Goal: Task Accomplishment & Management: Manage account settings

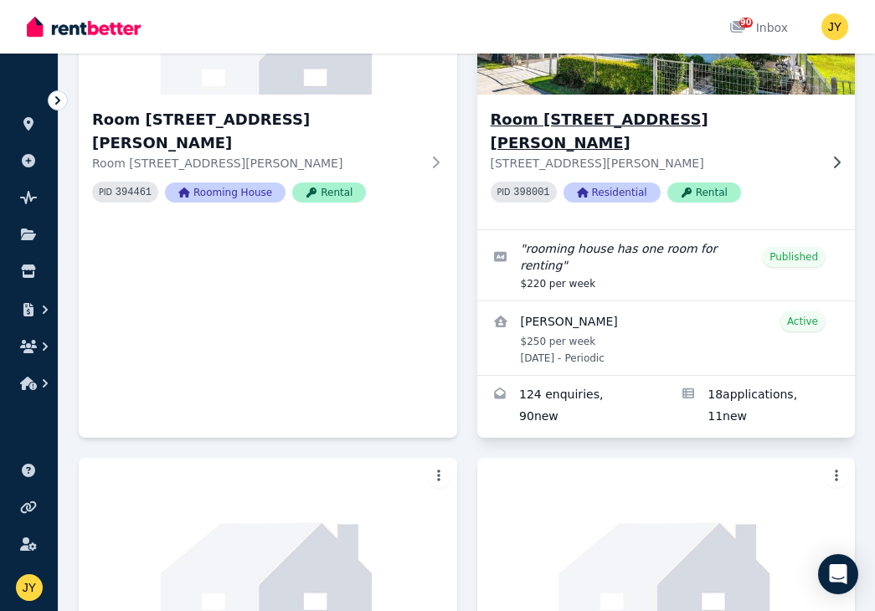
scroll to position [488, 0]
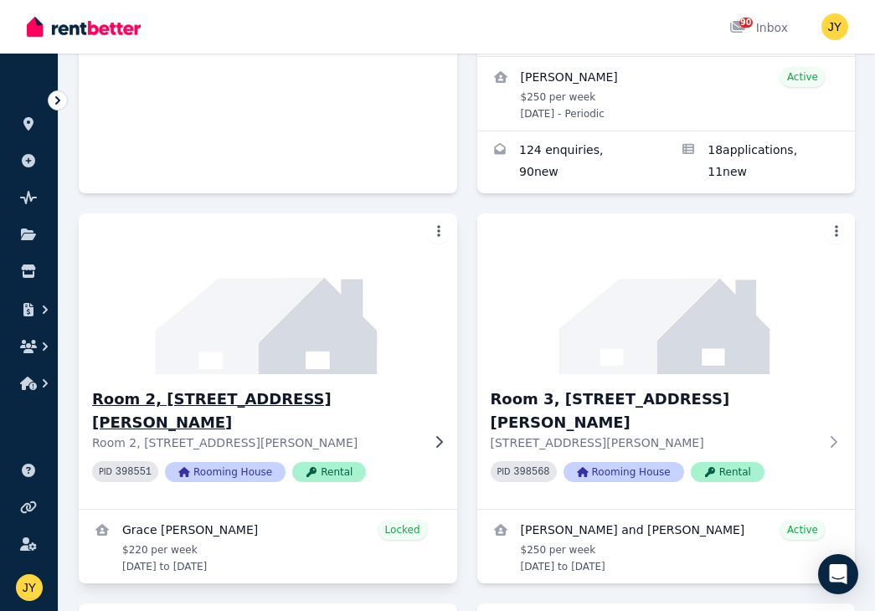
click at [282, 374] on div "Room 2, [STREET_ADDRESS][PERSON_NAME][PERSON_NAME] PID 398551 Rooming House Ren…" at bounding box center [268, 441] width 378 height 135
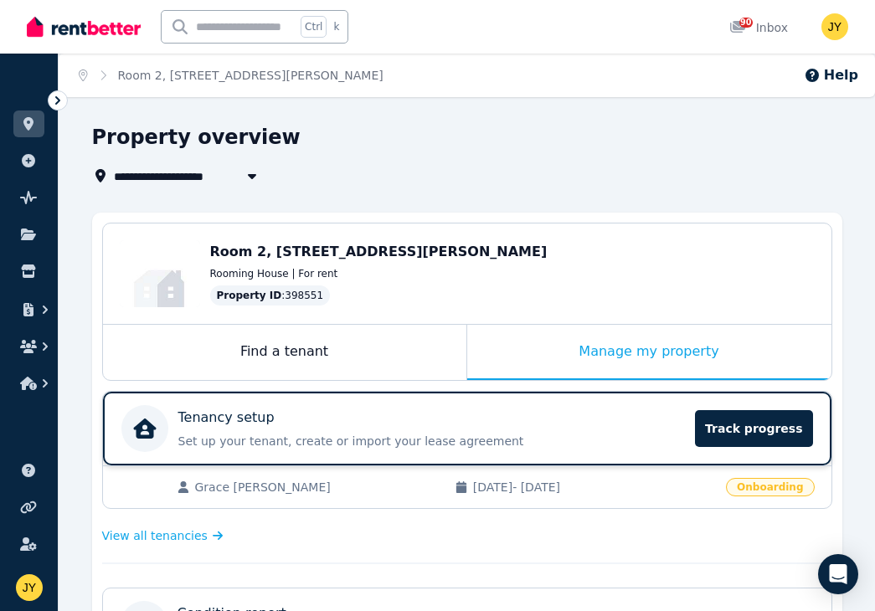
click at [670, 429] on div "Tenancy setup Set up your tenant, create or import your lease agreement Track p…" at bounding box center [431, 429] width 507 height 42
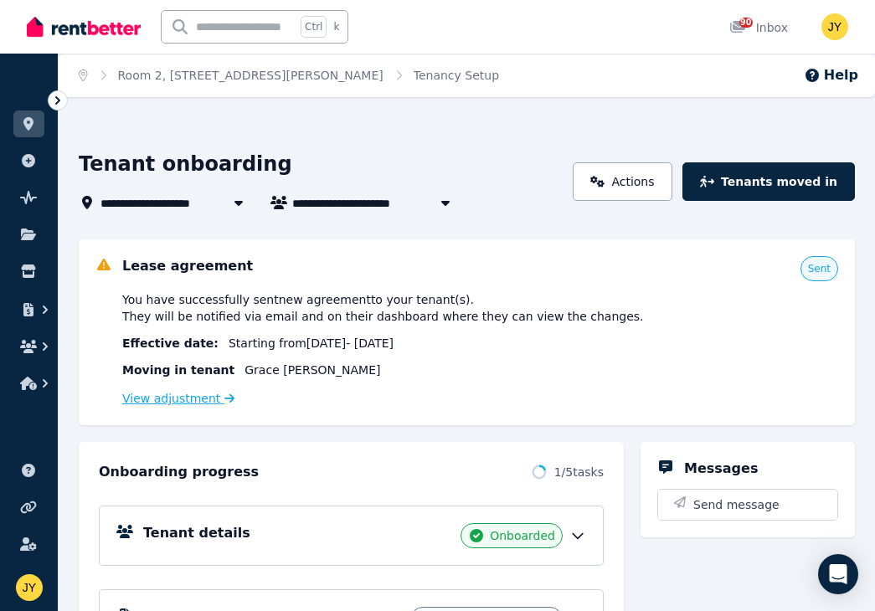
click at [214, 404] on link "View adjustment" at bounding box center [178, 398] width 112 height 13
